Goal: Information Seeking & Learning: Compare options

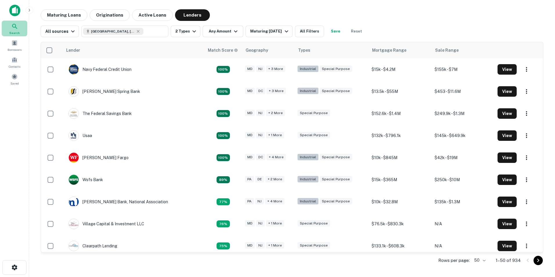
click at [14, 25] on icon at bounding box center [14, 26] width 7 height 7
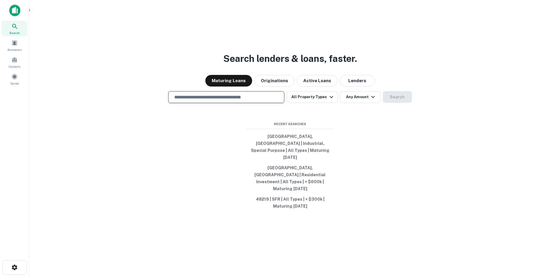
click at [216, 100] on input "text" at bounding box center [226, 97] width 111 height 7
type input "*"
type input "**********"
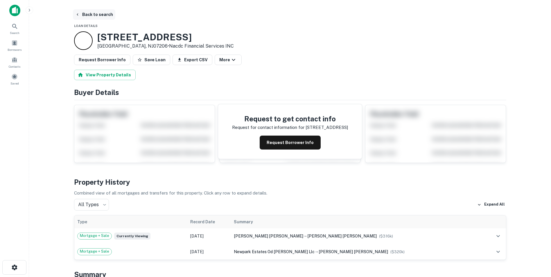
click at [79, 14] on icon "button" at bounding box center [77, 14] width 5 height 5
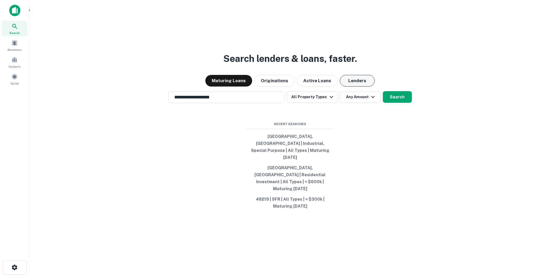
click at [351, 87] on button "Lenders" at bounding box center [357, 81] width 35 height 12
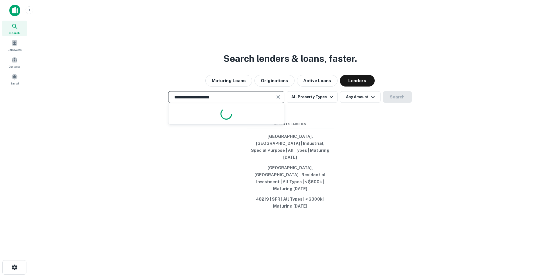
click at [252, 100] on input "**********" at bounding box center [222, 97] width 102 height 7
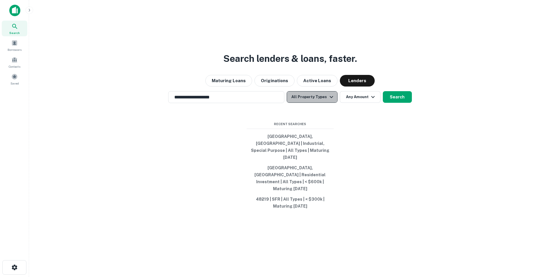
click at [331, 100] on icon "button" at bounding box center [331, 97] width 7 height 7
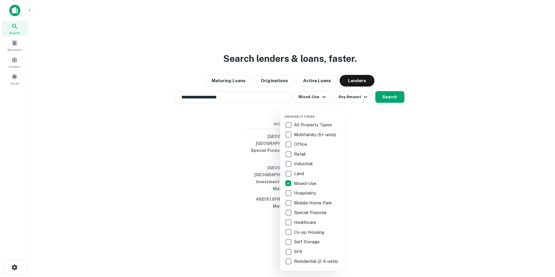
click at [388, 103] on div at bounding box center [277, 138] width 555 height 277
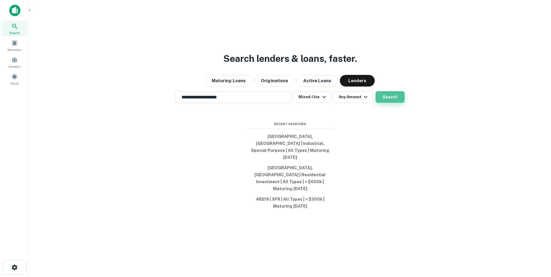
click at [387, 103] on button "Search" at bounding box center [390, 97] width 29 height 12
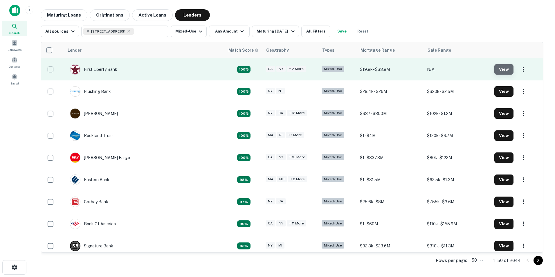
click at [500, 69] on button "View" at bounding box center [504, 69] width 19 height 10
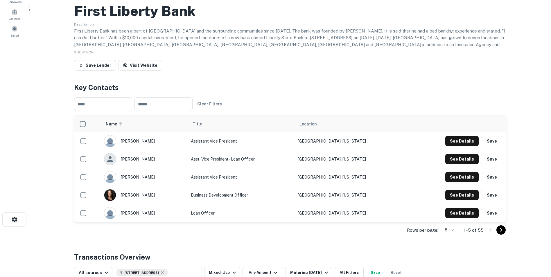
scroll to position [58, 0]
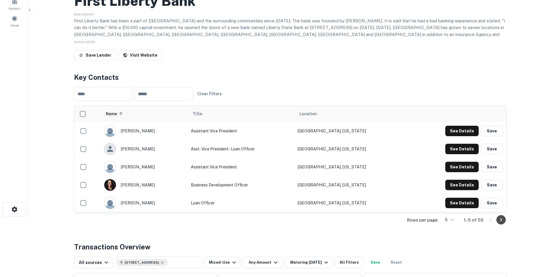
click at [502, 221] on icon "Go to next page" at bounding box center [501, 219] width 7 height 7
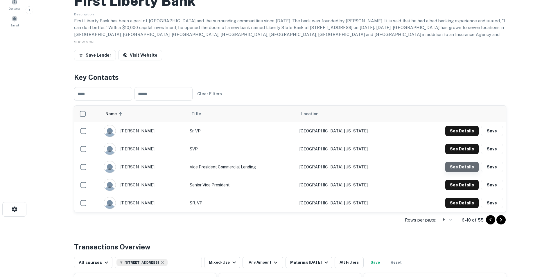
click at [463, 136] on button "See Details" at bounding box center [461, 131] width 33 height 10
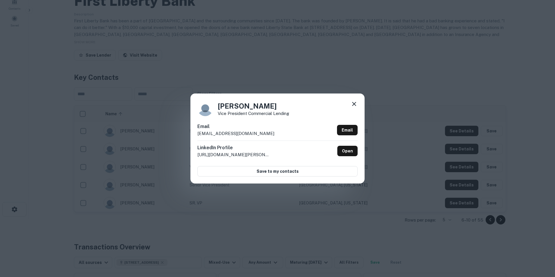
click at [355, 103] on icon at bounding box center [354, 103] width 7 height 7
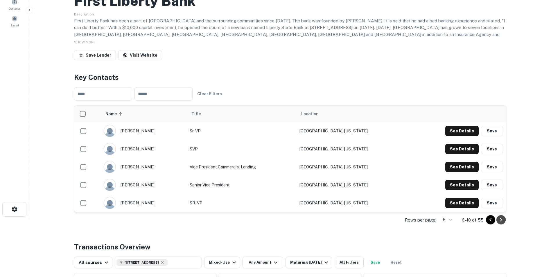
click at [502, 217] on icon "Go to next page" at bounding box center [501, 219] width 7 height 7
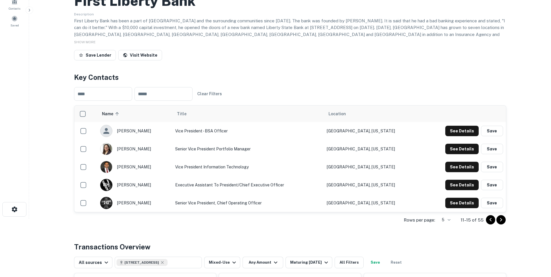
click at [502, 218] on icon "Go to next page" at bounding box center [501, 219] width 7 height 7
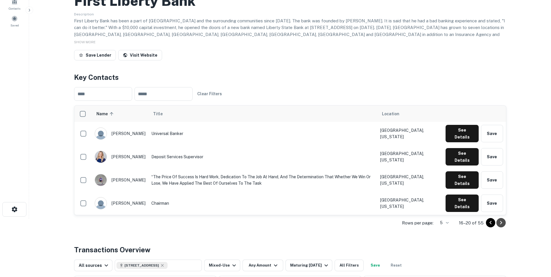
click at [500, 221] on icon "Go to next page" at bounding box center [501, 222] width 7 height 7
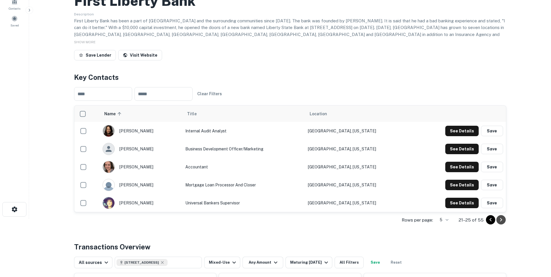
click at [500, 223] on icon "Go to next page" at bounding box center [501, 219] width 7 height 7
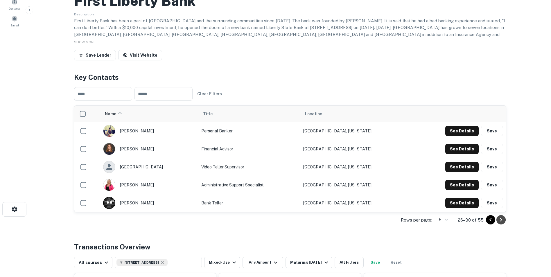
click at [501, 222] on icon "Go to next page" at bounding box center [501, 219] width 7 height 7
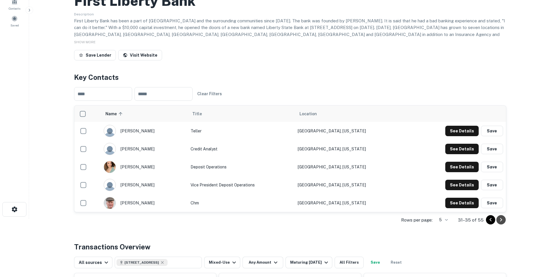
click at [501, 222] on icon "Go to next page" at bounding box center [501, 219] width 7 height 7
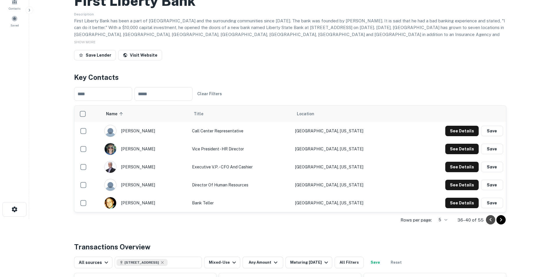
click at [490, 221] on icon "Go to previous page" at bounding box center [490, 219] width 7 height 7
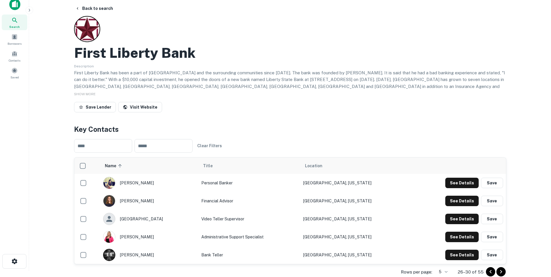
scroll to position [0, 0]
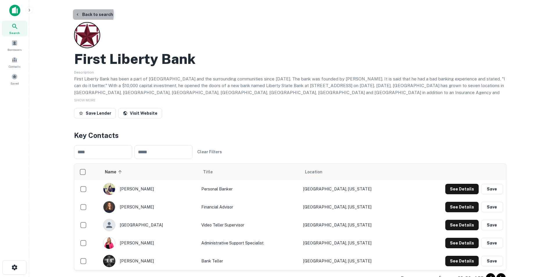
click at [91, 14] on button "Back to search" at bounding box center [94, 14] width 42 height 10
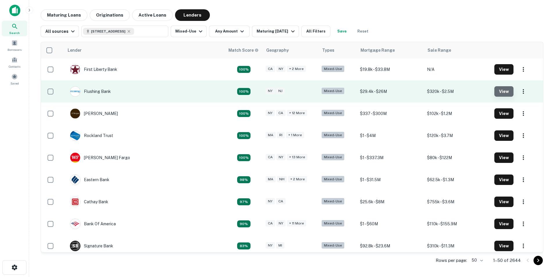
click at [499, 92] on button "View" at bounding box center [504, 91] width 19 height 10
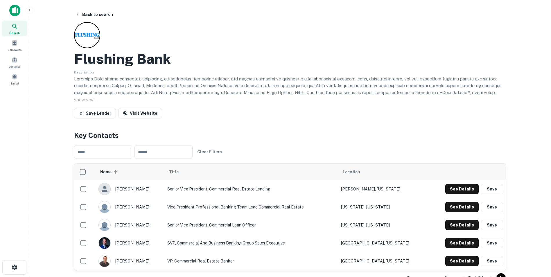
scroll to position [29, 0]
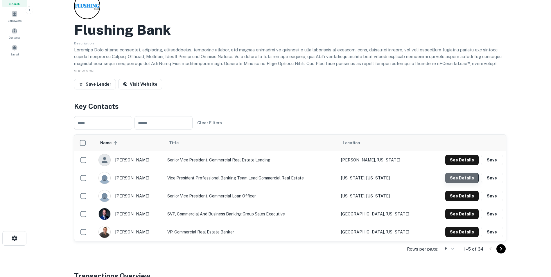
click at [455, 165] on button "See Details" at bounding box center [461, 160] width 33 height 10
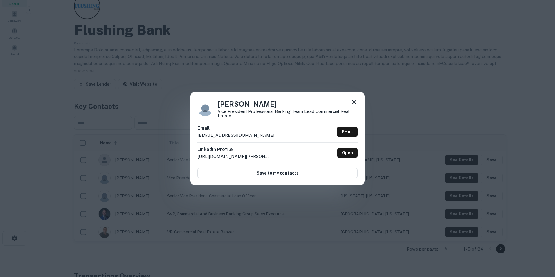
click at [355, 102] on icon at bounding box center [354, 102] width 7 height 7
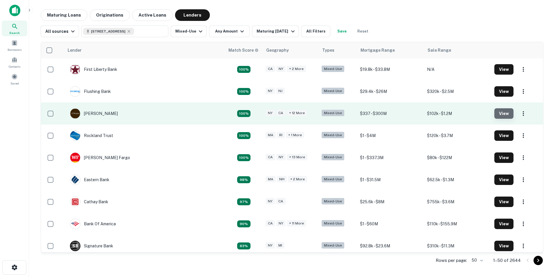
click at [500, 113] on button "View" at bounding box center [504, 113] width 19 height 10
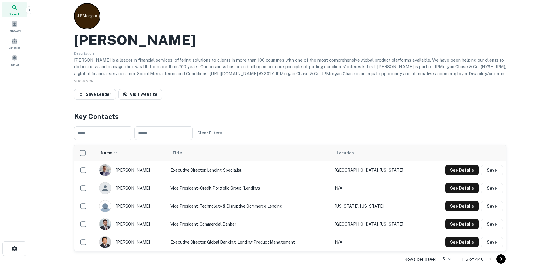
scroll to position [29, 0]
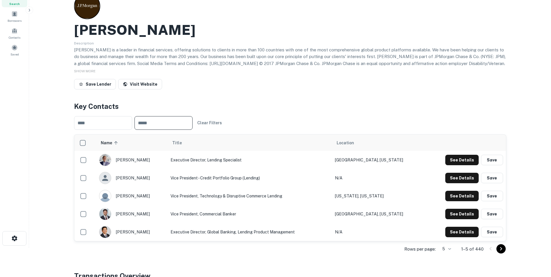
click at [160, 125] on input "text" at bounding box center [163, 123] width 58 height 14
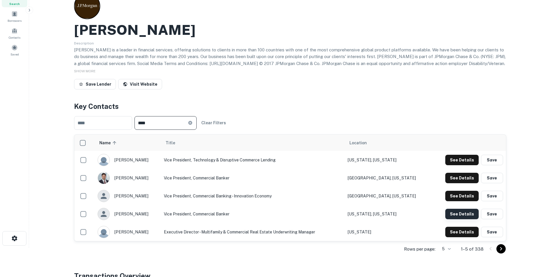
type input "****"
click at [466, 165] on button "See Details" at bounding box center [461, 160] width 33 height 10
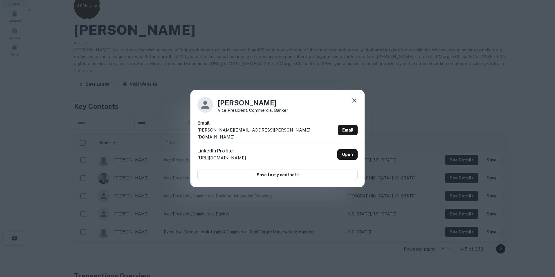
click at [356, 104] on icon at bounding box center [354, 100] width 7 height 7
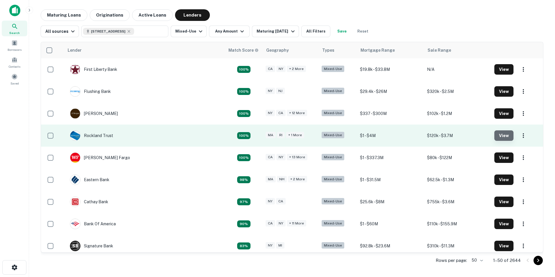
click at [500, 134] on button "View" at bounding box center [504, 135] width 19 height 10
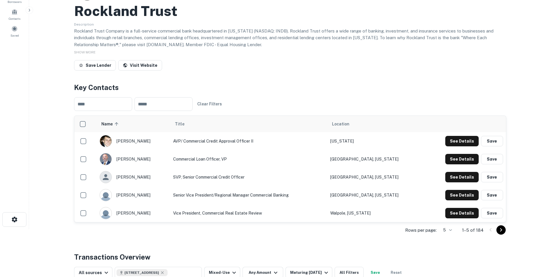
scroll to position [58, 0]
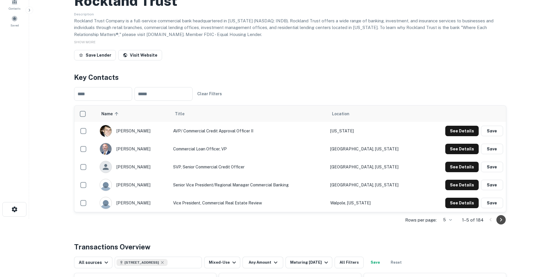
click at [500, 218] on icon "Go to next page" at bounding box center [501, 219] width 7 height 7
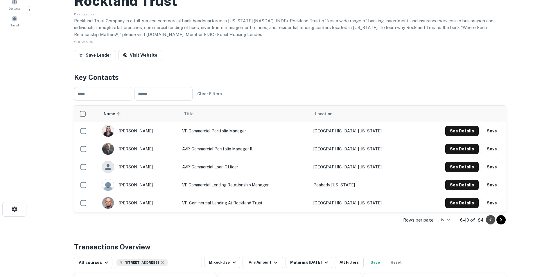
click at [489, 218] on icon "Go to previous page" at bounding box center [490, 219] width 7 height 7
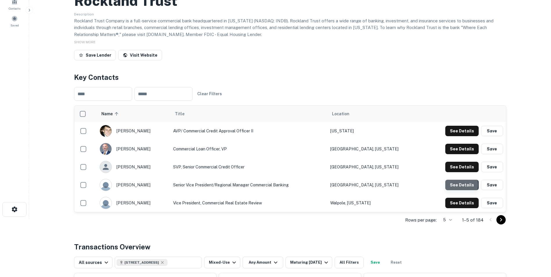
click at [458, 136] on button "See Details" at bounding box center [461, 131] width 33 height 10
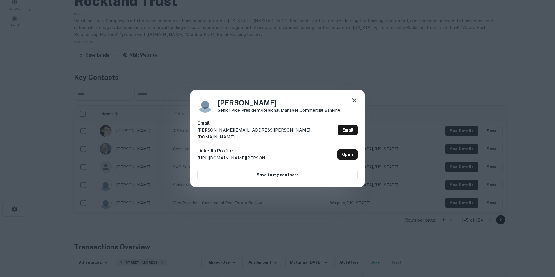
click at [355, 104] on icon at bounding box center [354, 100] width 7 height 7
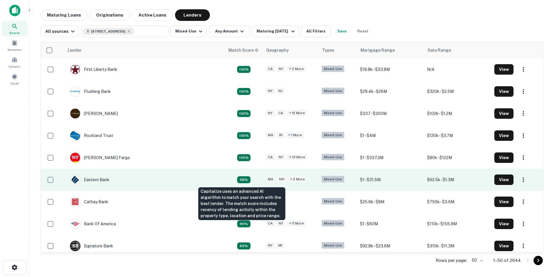
click at [244, 181] on div "98%" at bounding box center [243, 179] width 13 height 7
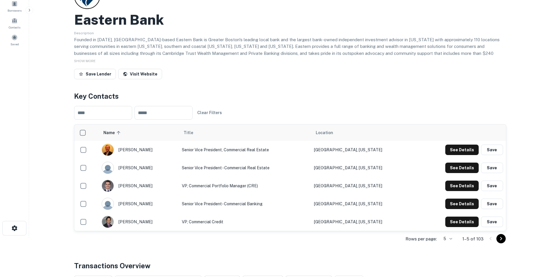
scroll to position [29, 0]
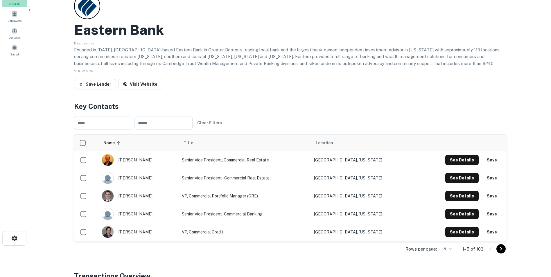
click at [13, 3] on span "Search" at bounding box center [14, 3] width 10 height 5
